Goal: Task Accomplishment & Management: Manage account settings

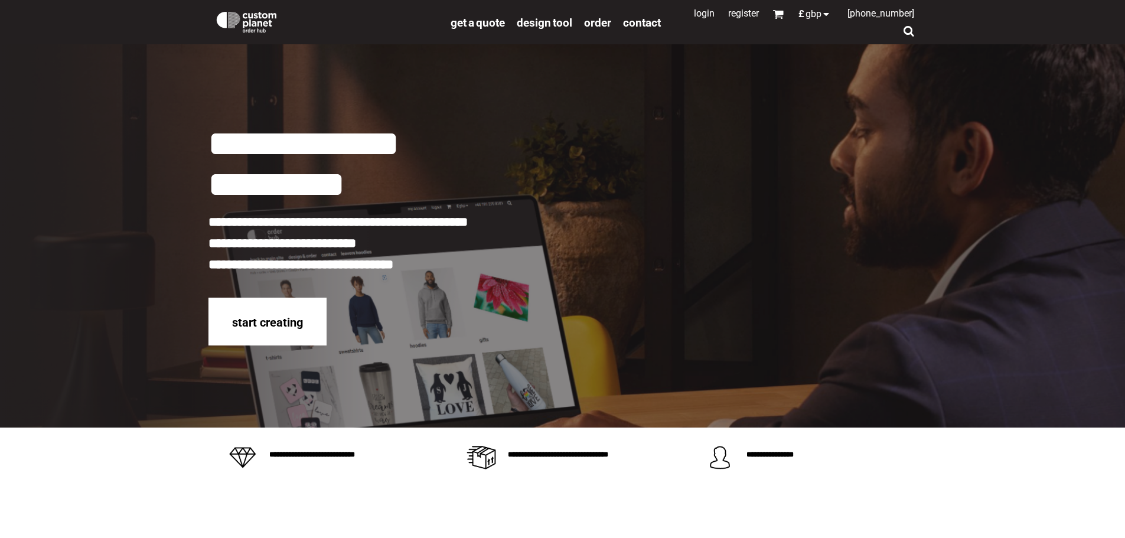
click at [699, 14] on link "Login" at bounding box center [704, 13] width 21 height 11
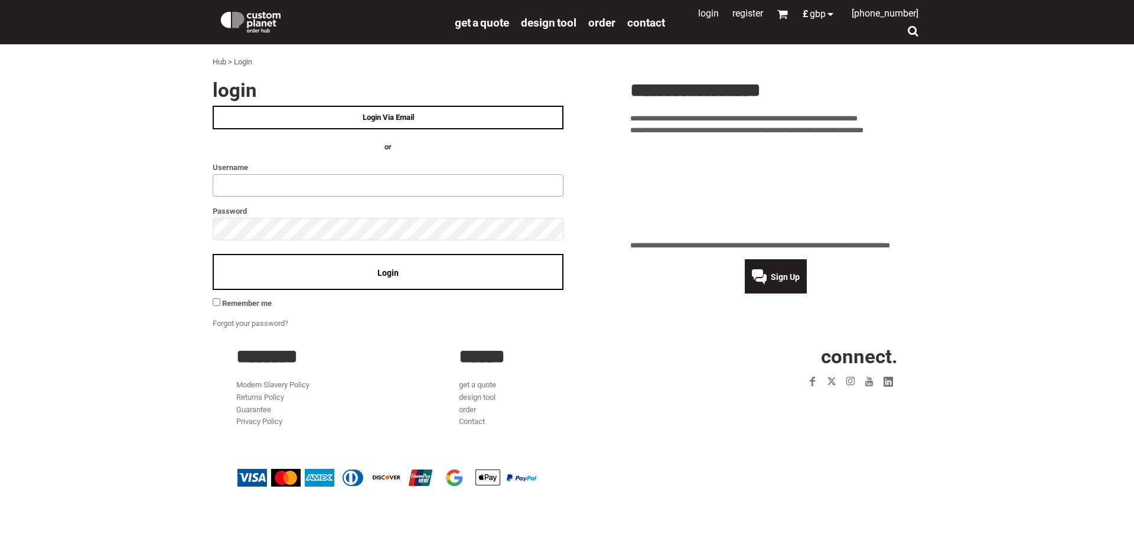
click at [274, 185] on input "text" at bounding box center [388, 185] width 351 height 22
type input "**********"
click at [382, 270] on span "Login" at bounding box center [387, 272] width 21 height 9
